Goal: Transaction & Acquisition: Subscribe to service/newsletter

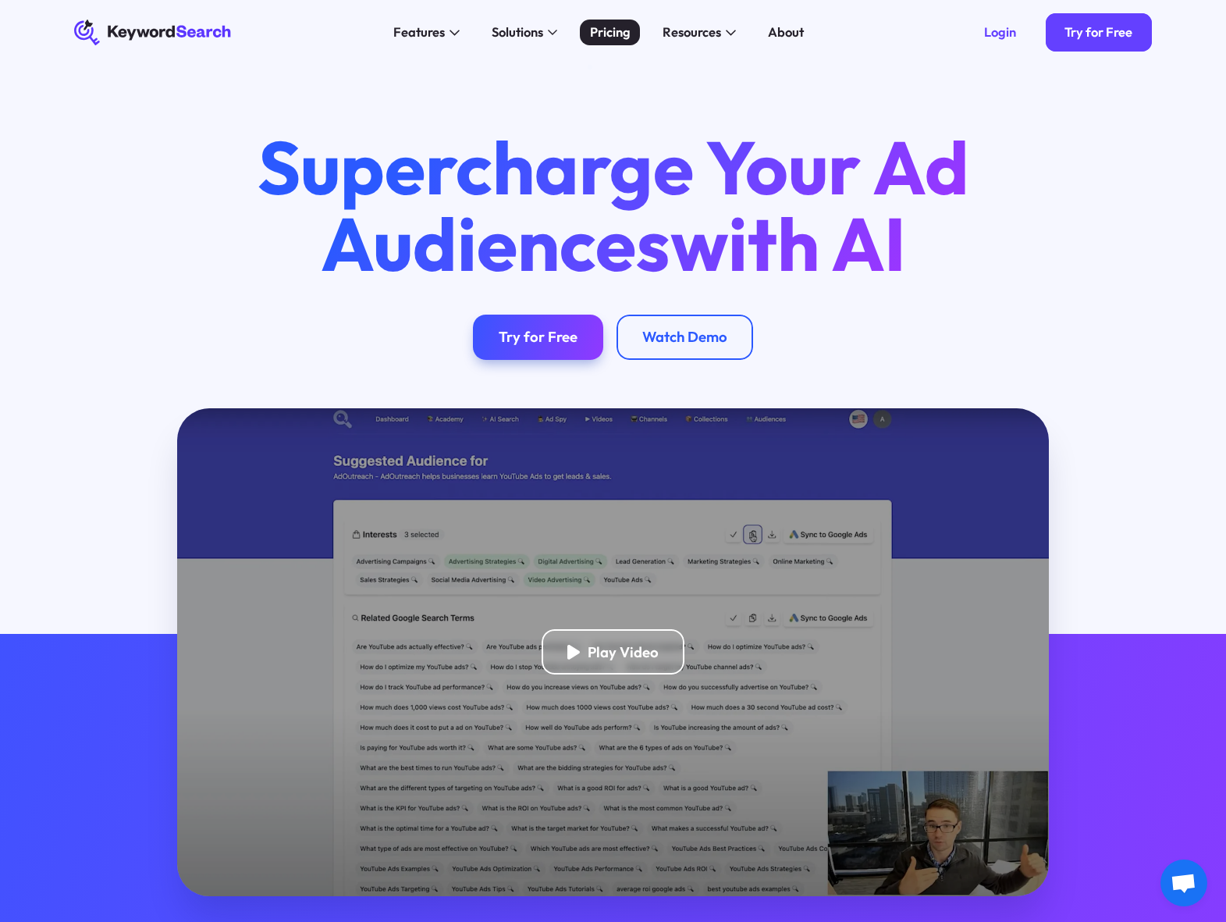
click at [617, 34] on div "Pricing" at bounding box center [610, 33] width 41 height 20
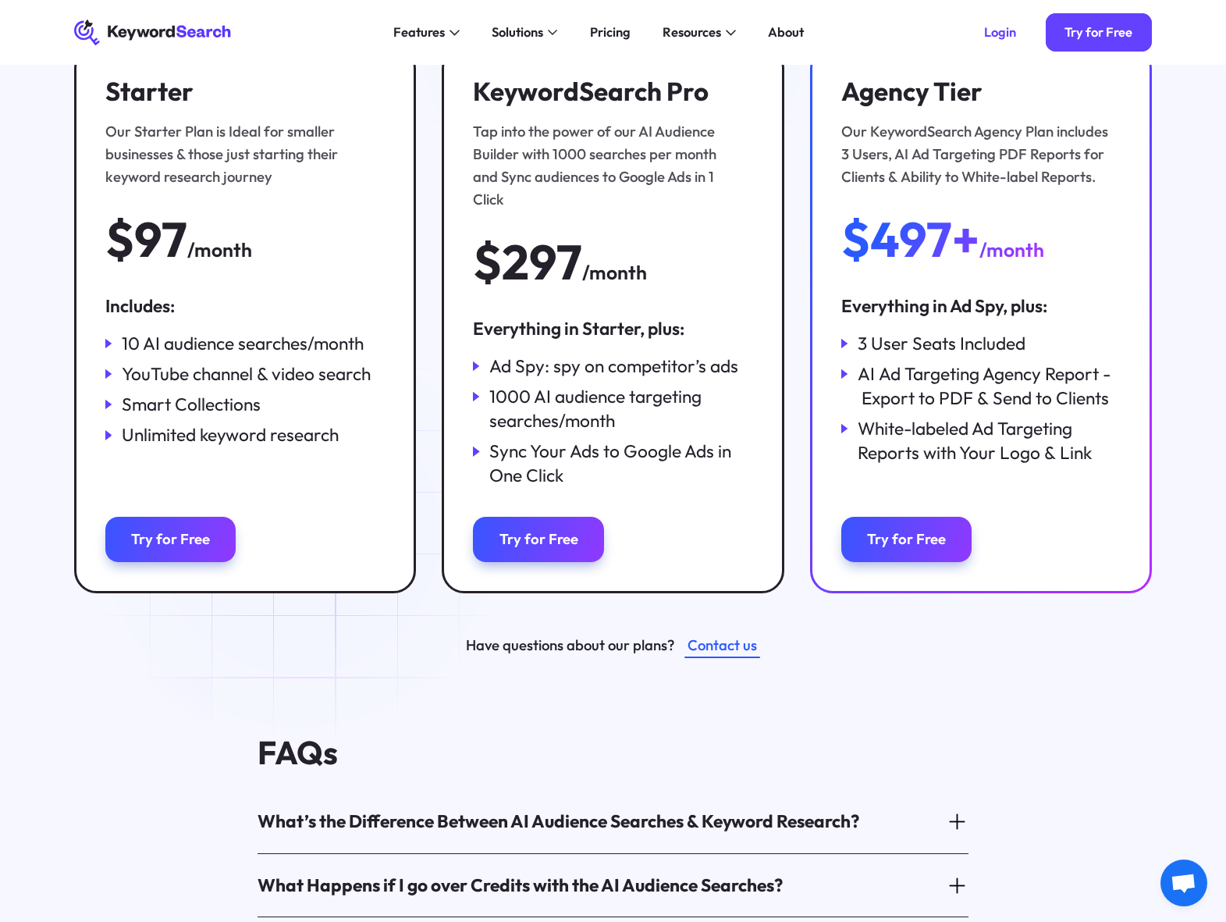
scroll to position [156, 0]
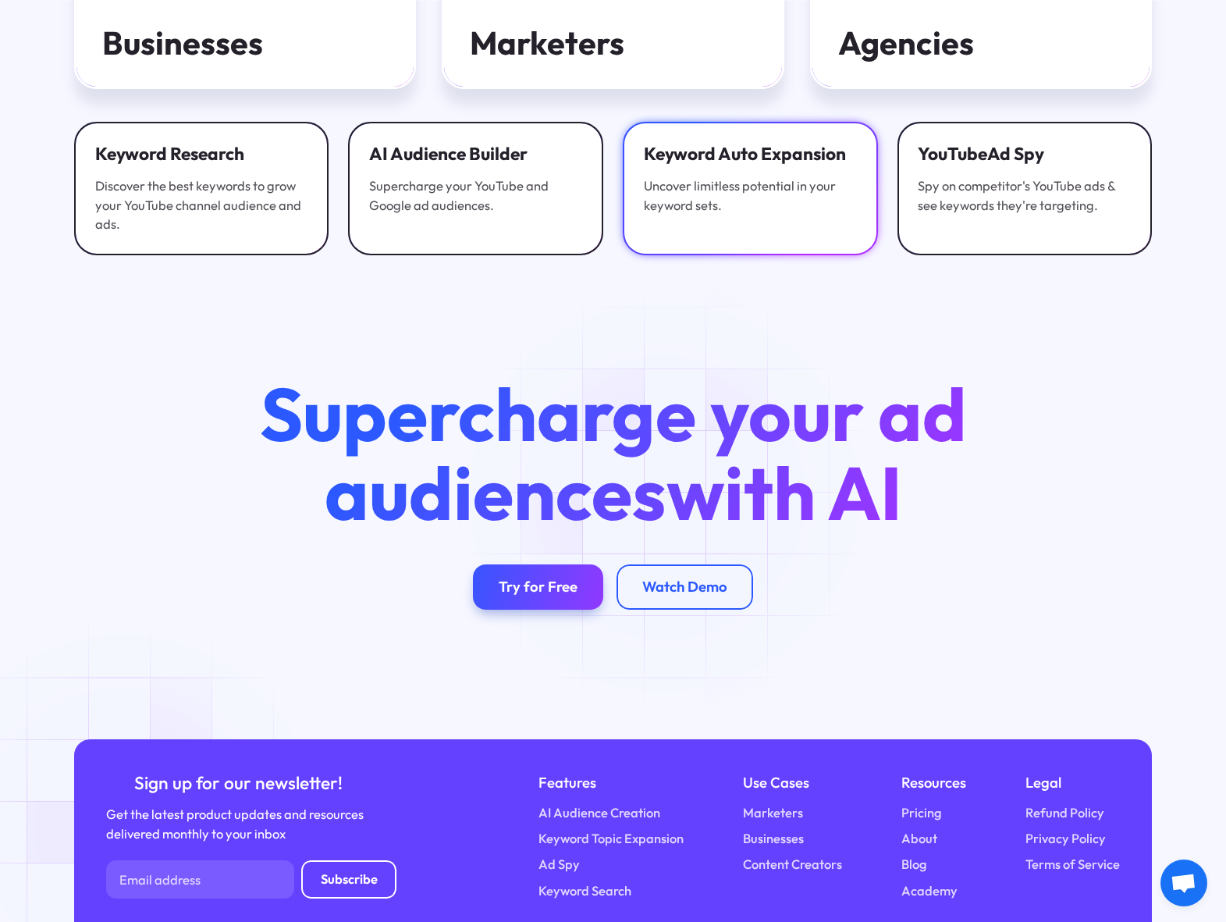
scroll to position [5425, 0]
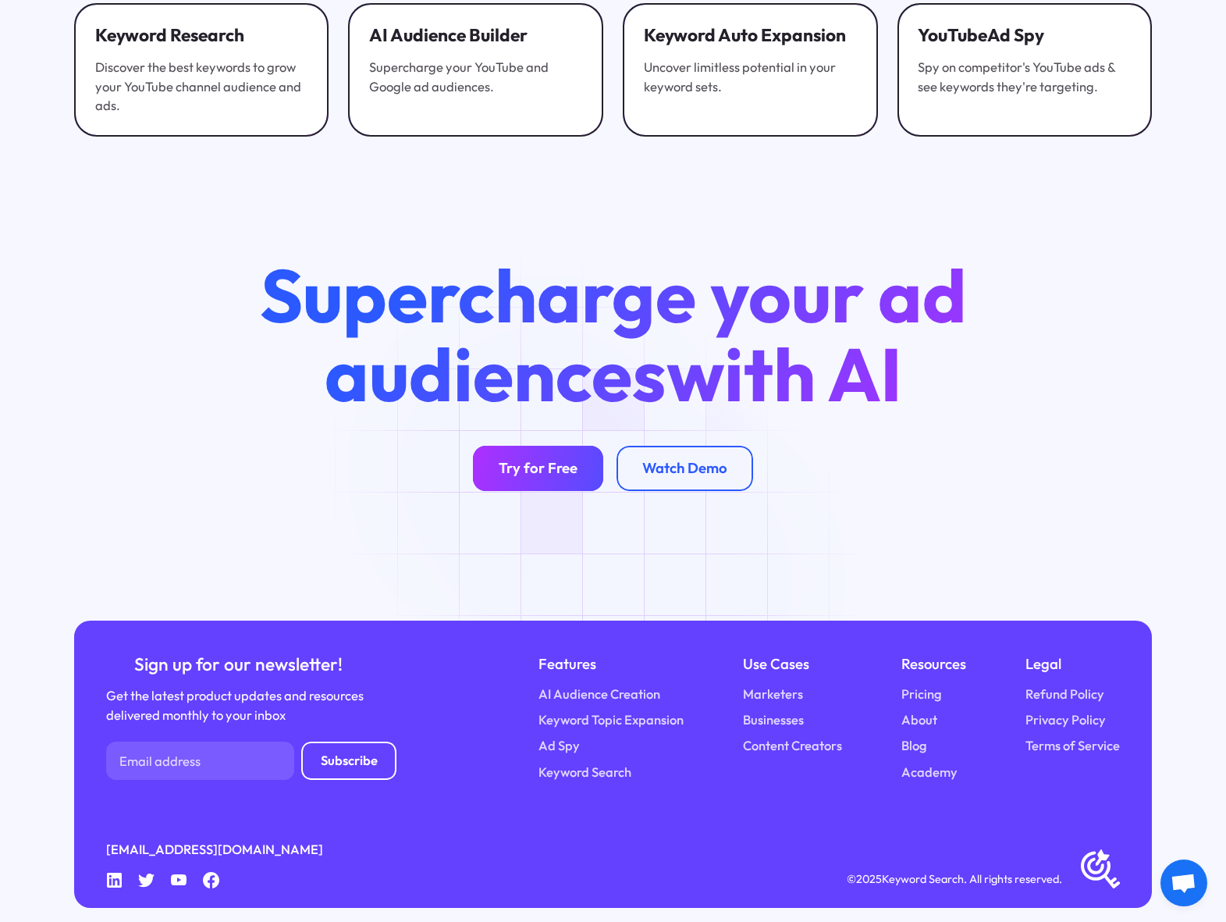
click at [547, 467] on link "Try for Free" at bounding box center [538, 468] width 130 height 45
